Goal: Task Accomplishment & Management: Manage account settings

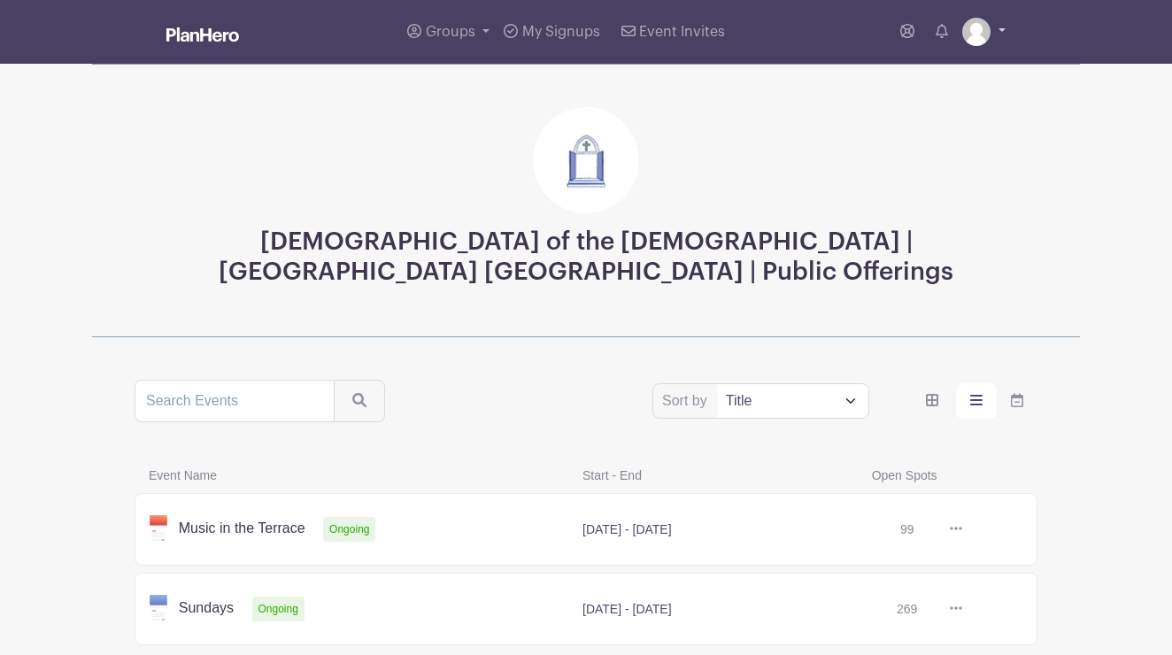
click at [997, 27] on link at bounding box center [983, 32] width 43 height 28
click at [961, 69] on link "My account" at bounding box center [935, 73] width 140 height 28
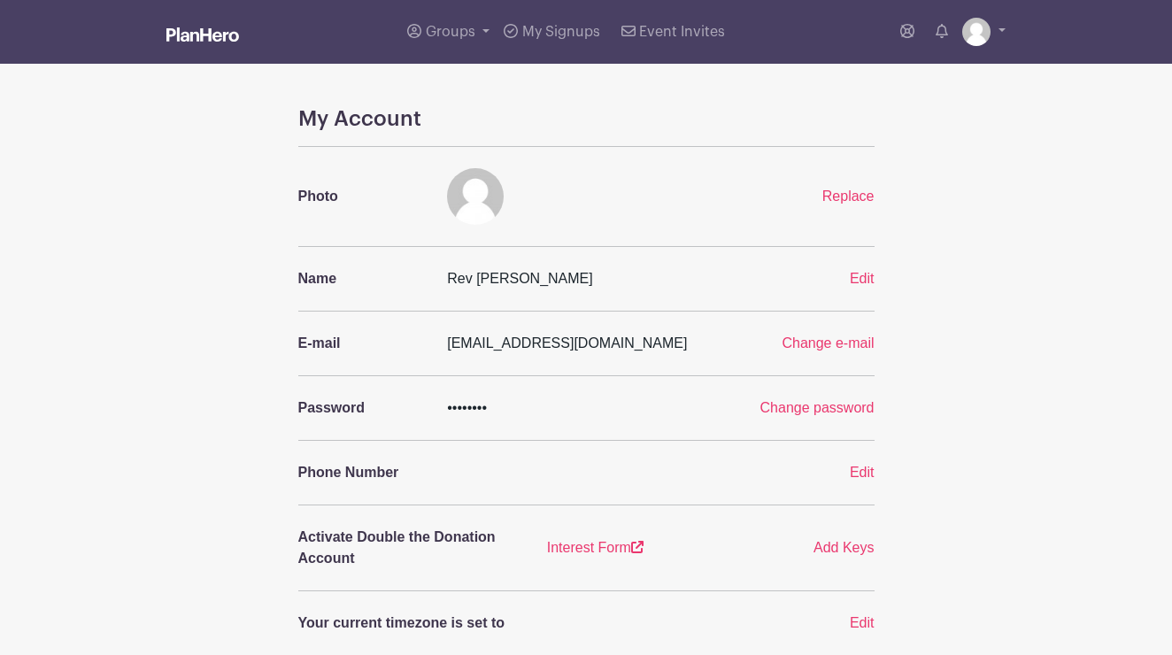
click at [217, 37] on img at bounding box center [202, 34] width 73 height 14
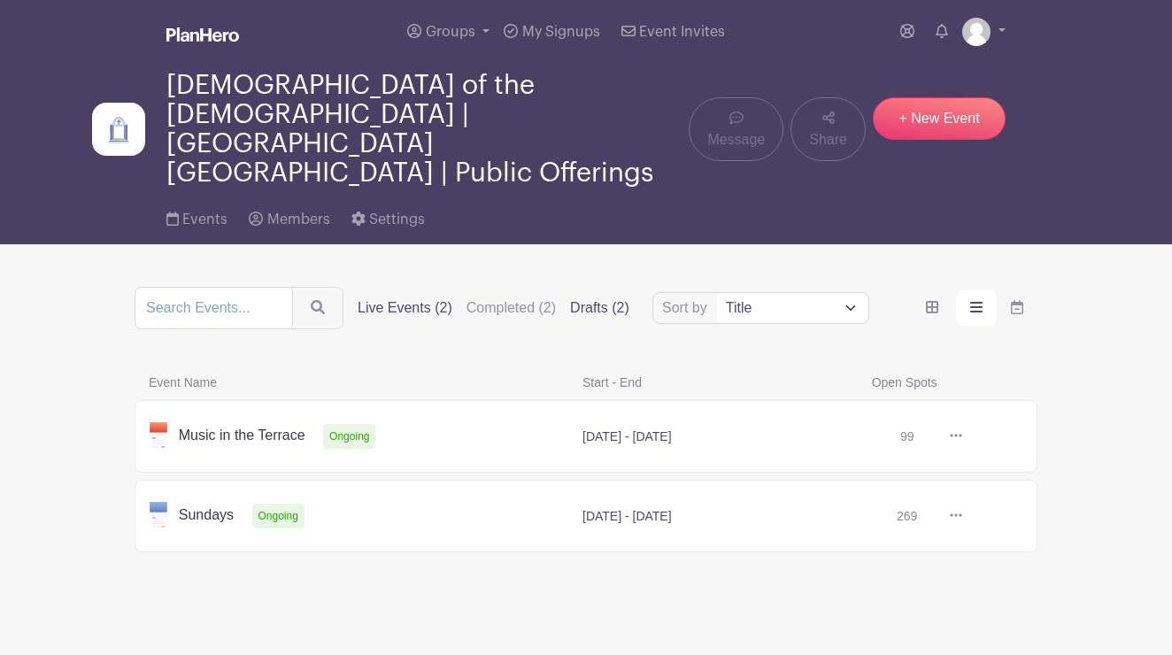
click at [607, 297] on label "Drafts (2)" at bounding box center [599, 307] width 59 height 21
click at [0, 0] on input "Drafts (2)" at bounding box center [0, 0] width 0 height 0
click at [962, 436] on link at bounding box center [962, 436] width 0 height 0
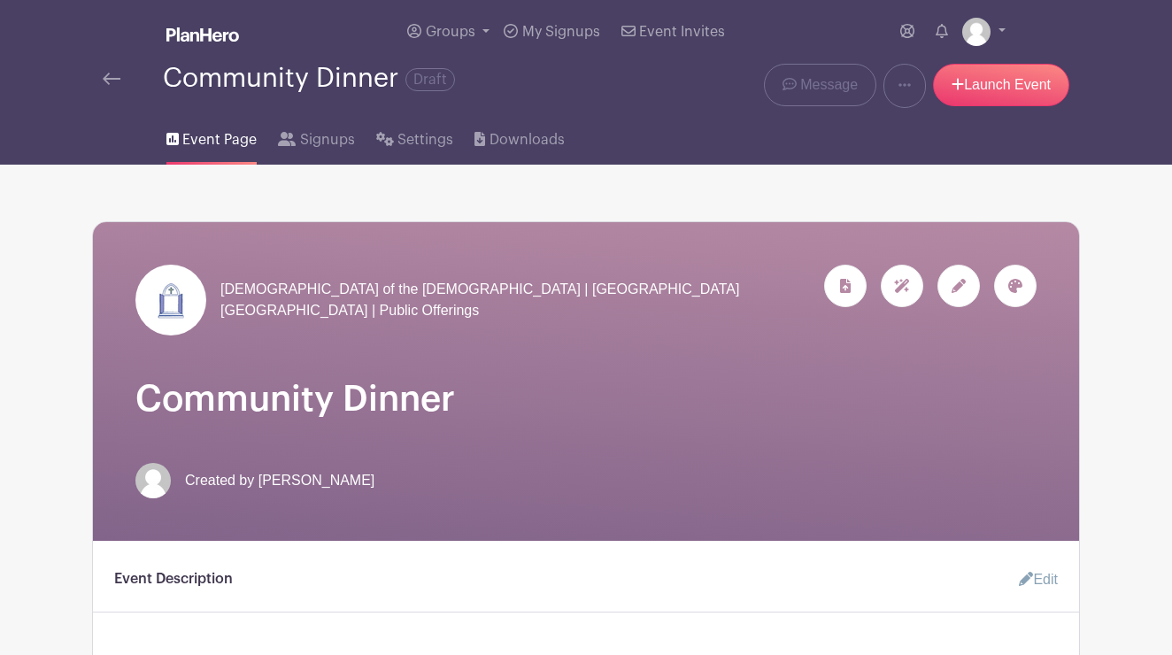
click at [107, 81] on img at bounding box center [112, 79] width 18 height 12
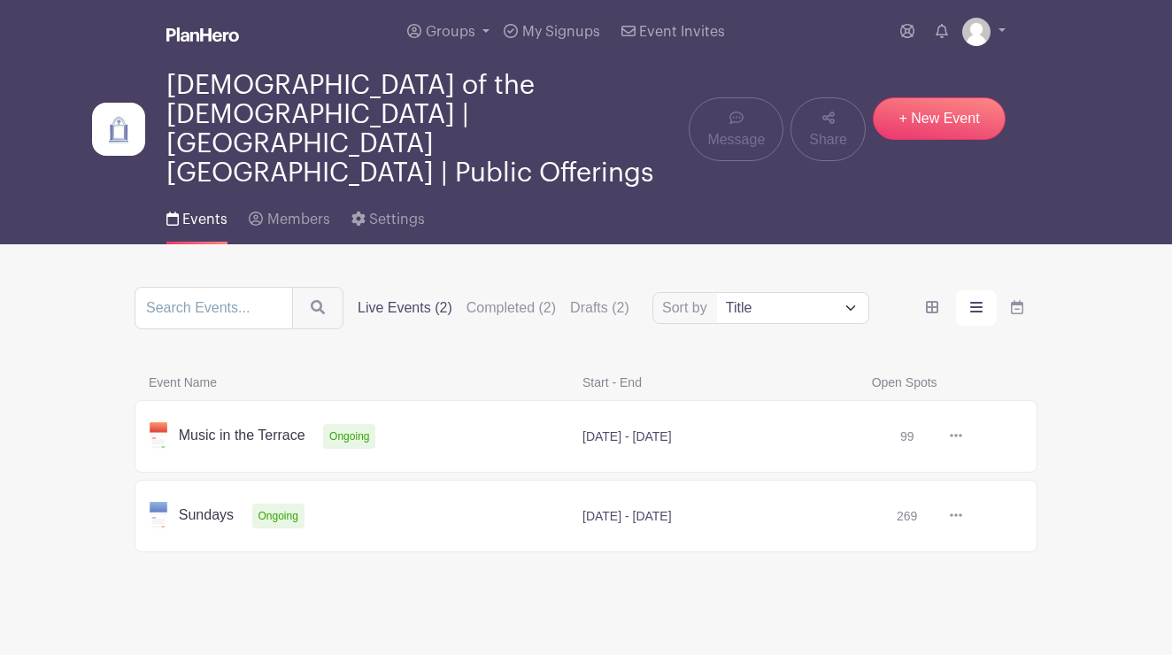
click at [962, 516] on link at bounding box center [962, 516] width 0 height 0
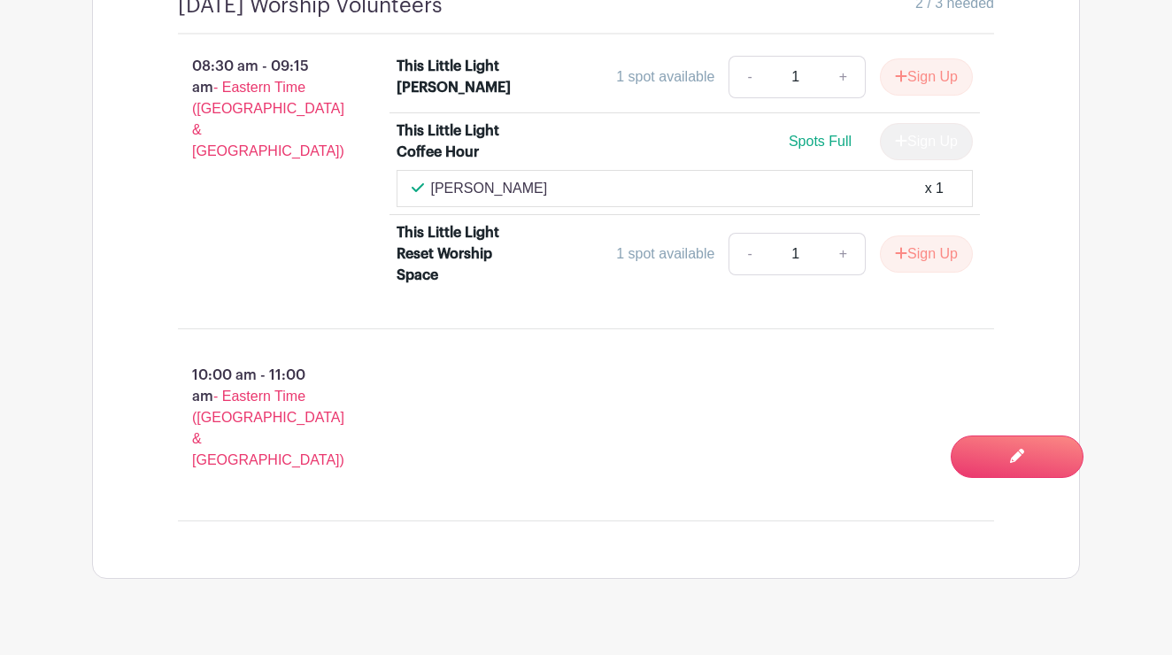
scroll to position [1283, 0]
click at [324, 373] on p "10:00 am - 11:00 am - Eastern Time ([GEOGRAPHIC_DATA] & [GEOGRAPHIC_DATA])" at bounding box center [259, 418] width 219 height 120
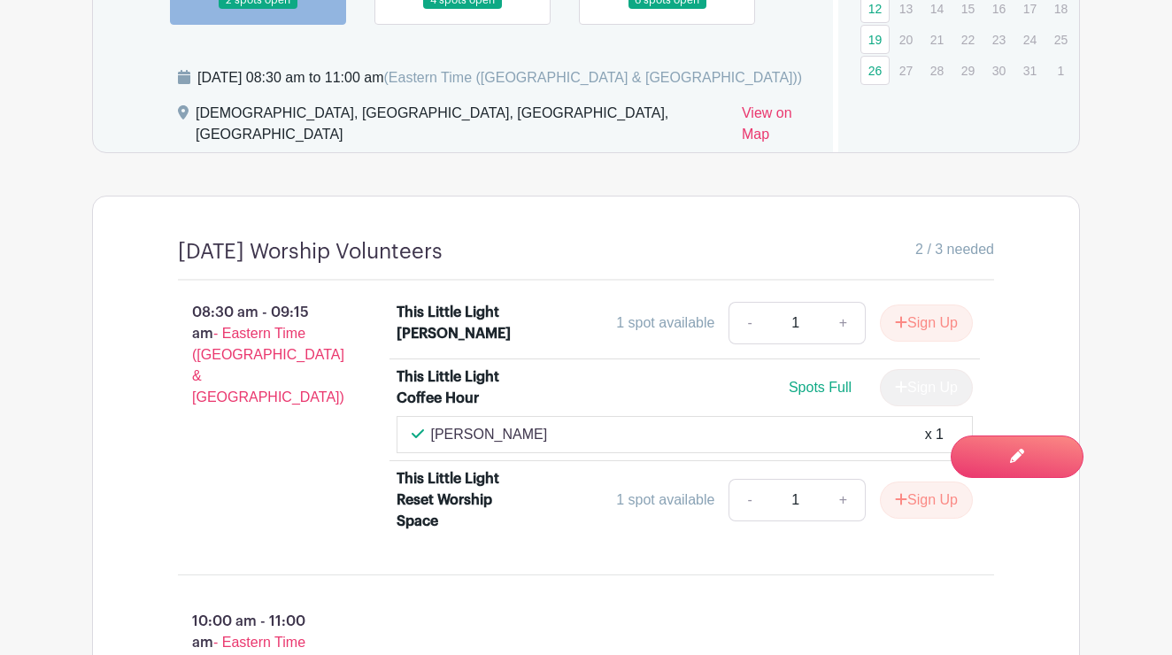
scroll to position [742, 0]
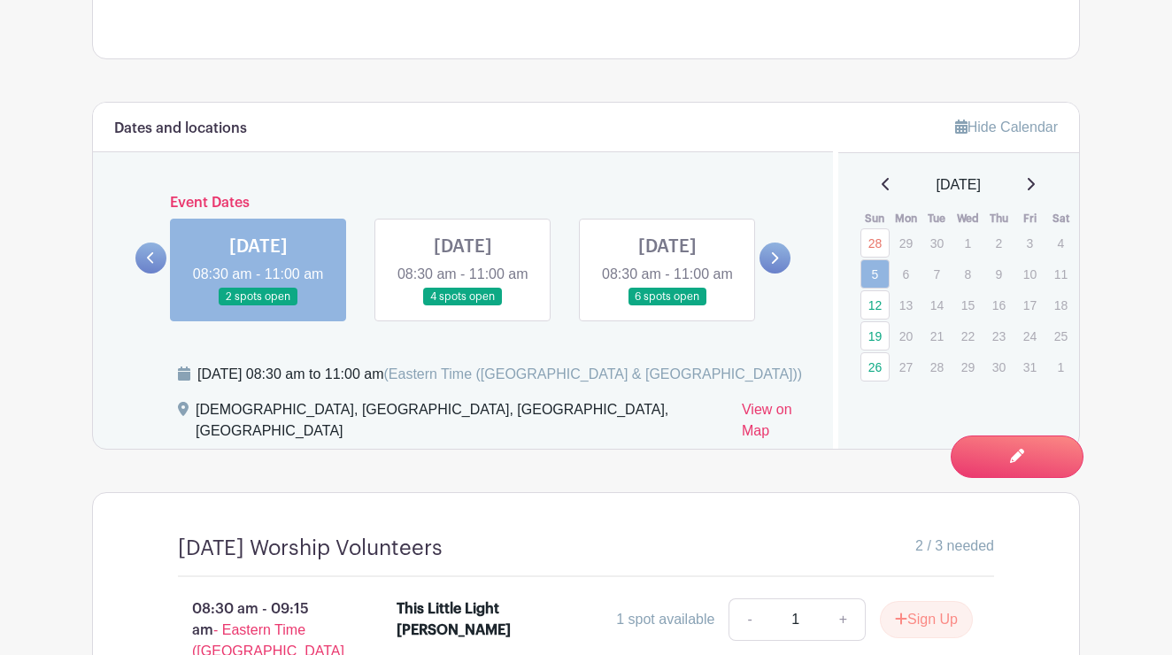
click at [463, 306] on link at bounding box center [463, 306] width 0 height 0
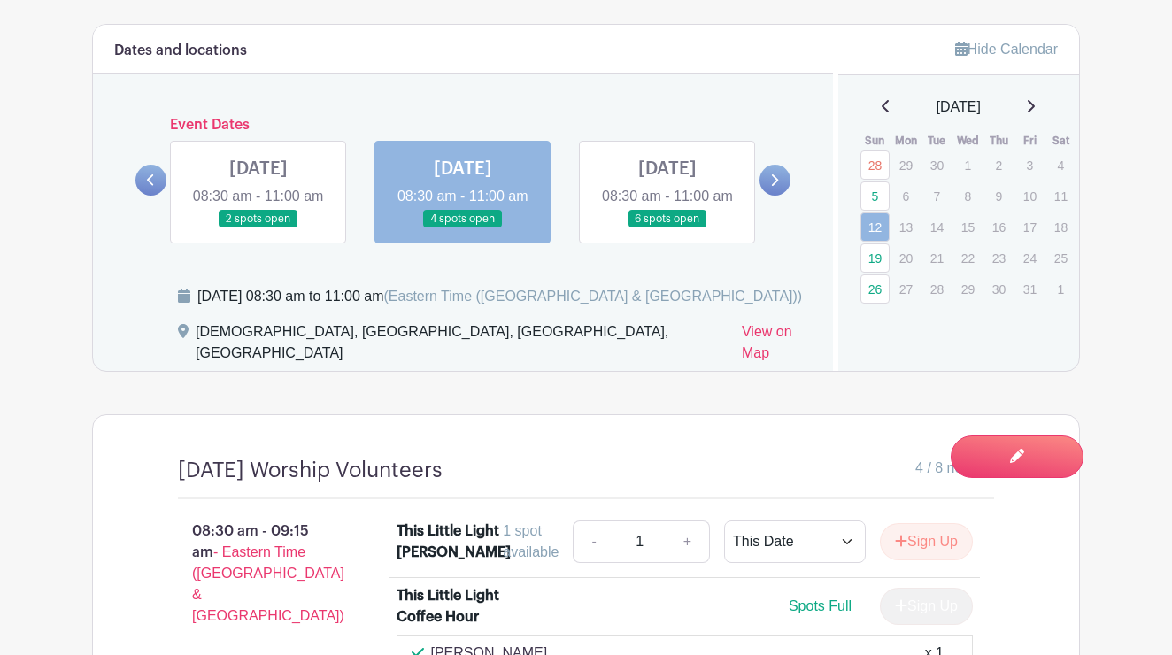
scroll to position [743, 0]
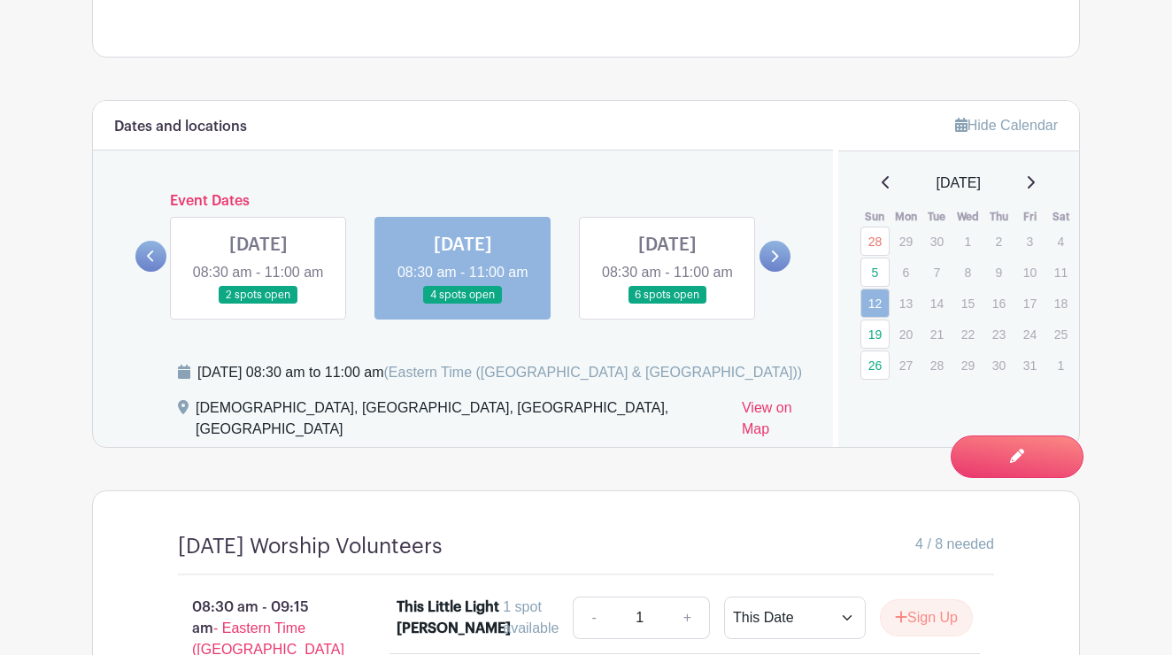
click at [667, 304] on link at bounding box center [667, 304] width 0 height 0
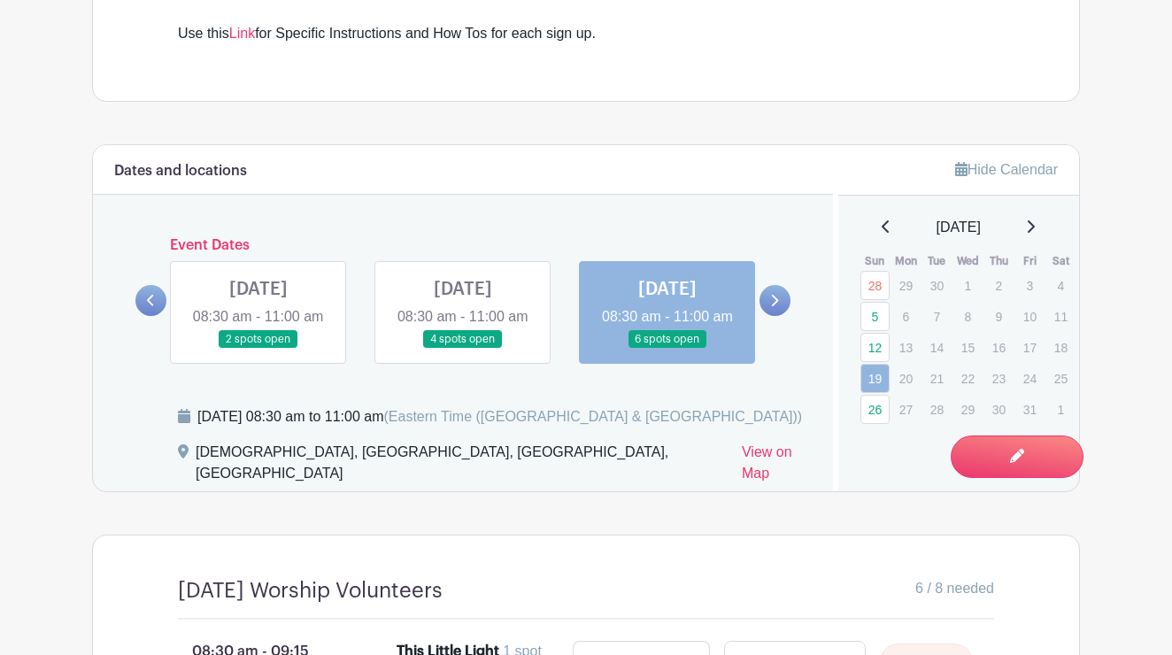
scroll to position [394, 0]
